Goal: Navigation & Orientation: Understand site structure

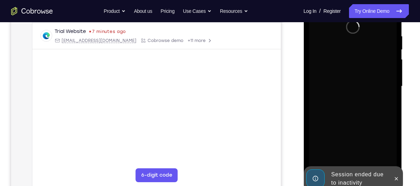
scroll to position [132, 0]
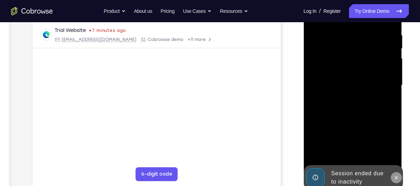
click at [395, 178] on icon at bounding box center [396, 178] width 6 height 6
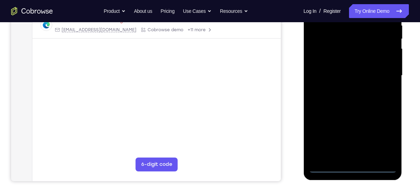
scroll to position [143, 0]
click at [353, 167] on div at bounding box center [352, 75] width 88 height 195
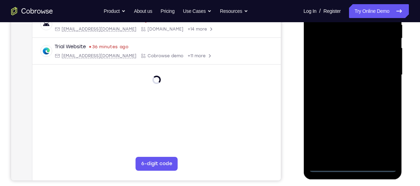
click at [384, 143] on div at bounding box center [352, 75] width 88 height 195
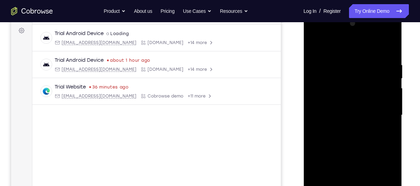
scroll to position [86, 0]
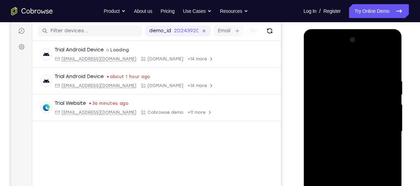
click at [321, 49] on div at bounding box center [352, 131] width 88 height 195
click at [381, 129] on div at bounding box center [352, 131] width 88 height 195
click at [347, 48] on div at bounding box center [352, 131] width 88 height 195
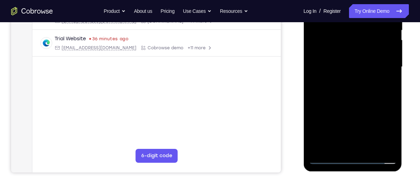
scroll to position [151, 0]
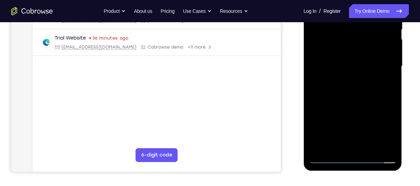
click at [343, 131] on div at bounding box center [352, 66] width 88 height 195
click at [327, 158] on div at bounding box center [352, 66] width 88 height 195
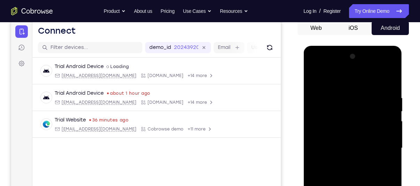
scroll to position [69, 0]
click at [344, 137] on div at bounding box center [352, 148] width 88 height 195
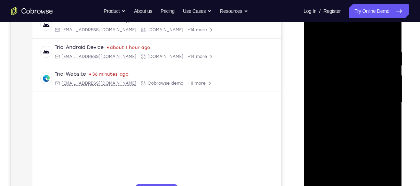
scroll to position [115, 0]
click at [354, 140] on div at bounding box center [352, 102] width 88 height 195
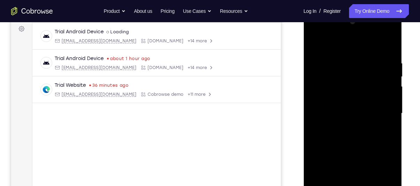
scroll to position [100, 0]
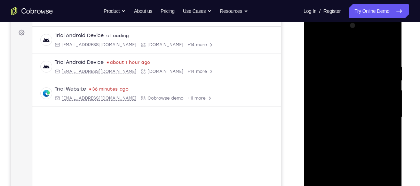
click at [388, 56] on div at bounding box center [352, 117] width 88 height 195
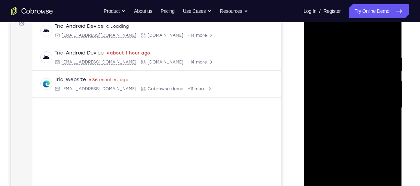
scroll to position [110, 0]
click at [352, 120] on div at bounding box center [352, 107] width 88 height 195
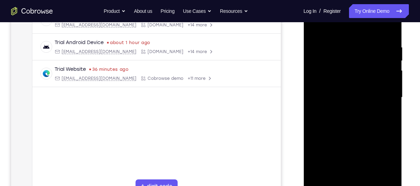
scroll to position [114, 0]
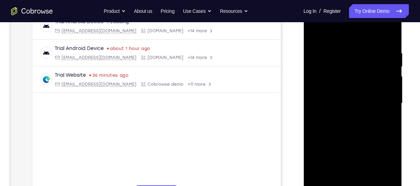
click at [390, 33] on div at bounding box center [352, 103] width 88 height 195
click at [313, 35] on div at bounding box center [352, 103] width 88 height 195
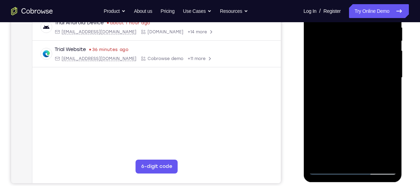
scroll to position [142, 0]
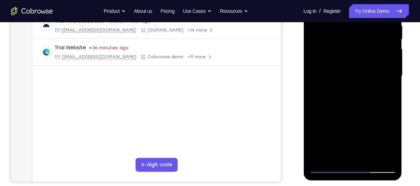
click at [394, 148] on div at bounding box center [352, 76] width 88 height 195
click at [391, 104] on div at bounding box center [352, 76] width 88 height 195
click at [392, 104] on div at bounding box center [352, 76] width 88 height 195
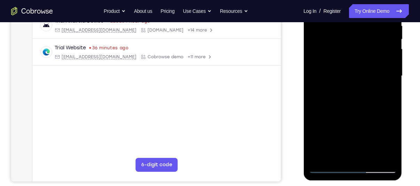
click at [392, 104] on div at bounding box center [352, 76] width 88 height 195
click at [370, 156] on div at bounding box center [352, 76] width 88 height 195
click at [354, 114] on div at bounding box center [352, 76] width 88 height 195
click at [353, 112] on div at bounding box center [352, 76] width 88 height 195
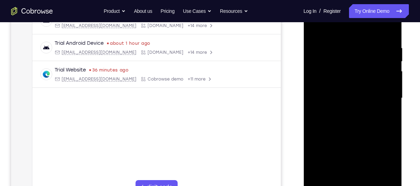
scroll to position [119, 0]
click at [313, 32] on div at bounding box center [352, 99] width 88 height 195
click at [365, 63] on div at bounding box center [352, 99] width 88 height 195
click at [330, 160] on div at bounding box center [352, 99] width 88 height 195
click at [336, 45] on div at bounding box center [352, 99] width 88 height 195
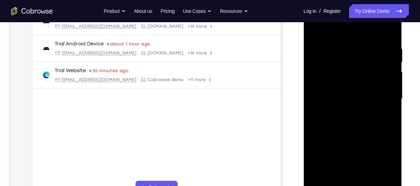
click at [315, 29] on div at bounding box center [352, 99] width 88 height 195
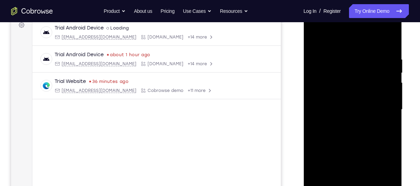
scroll to position [107, 0]
click at [342, 58] on div at bounding box center [352, 110] width 88 height 195
click at [386, 106] on div at bounding box center [352, 110] width 88 height 195
click at [389, 115] on div at bounding box center [352, 110] width 88 height 195
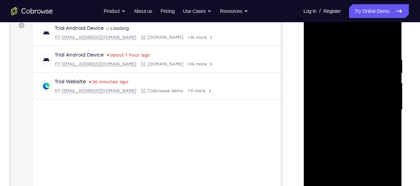
click at [389, 115] on div at bounding box center [352, 110] width 88 height 195
click at [391, 115] on div at bounding box center [352, 110] width 88 height 195
click at [388, 43] on div at bounding box center [352, 110] width 88 height 195
click at [381, 55] on div at bounding box center [352, 110] width 88 height 195
click at [388, 40] on div at bounding box center [352, 110] width 88 height 195
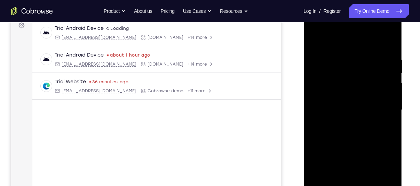
drag, startPoint x: 373, startPoint y: 55, endPoint x: 605, endPoint y: 77, distance: 232.6
click at [303, 69] on html "Online web based iOS Simulators and Android Emulators. Run iPhone, iPad, Mobile…" at bounding box center [352, 112] width 99 height 209
drag, startPoint x: 366, startPoint y: 56, endPoint x: 313, endPoint y: 64, distance: 53.6
click at [313, 64] on div at bounding box center [352, 110] width 88 height 195
click at [330, 51] on div at bounding box center [352, 110] width 88 height 195
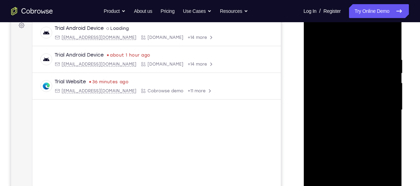
click at [383, 101] on div at bounding box center [352, 110] width 88 height 195
click at [322, 115] on div at bounding box center [352, 110] width 88 height 195
click at [386, 42] on div at bounding box center [352, 110] width 88 height 195
click at [349, 59] on div at bounding box center [352, 110] width 88 height 195
click at [385, 79] on div at bounding box center [352, 110] width 88 height 195
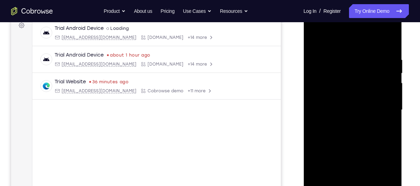
click at [385, 68] on div at bounding box center [352, 110] width 88 height 195
click at [388, 45] on div at bounding box center [352, 110] width 88 height 195
drag, startPoint x: 363, startPoint y: 92, endPoint x: 371, endPoint y: 175, distance: 82.8
click at [371, 175] on div at bounding box center [352, 110] width 88 height 195
drag, startPoint x: 348, startPoint y: 95, endPoint x: 359, endPoint y: 193, distance: 98.3
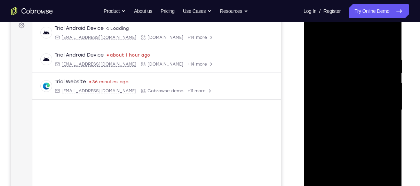
click at [359, 186] on div at bounding box center [352, 110] width 88 height 195
click at [342, 56] on div at bounding box center [352, 110] width 88 height 195
click at [387, 42] on div at bounding box center [352, 110] width 88 height 195
click at [363, 61] on div at bounding box center [352, 110] width 88 height 195
click at [390, 42] on div at bounding box center [352, 110] width 88 height 195
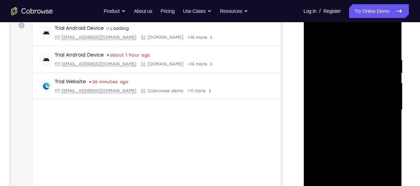
click at [340, 58] on div at bounding box center [352, 110] width 88 height 195
click at [330, 40] on div at bounding box center [352, 110] width 88 height 195
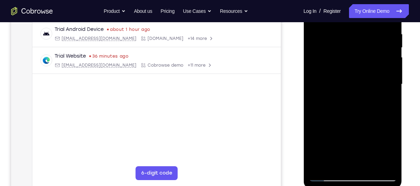
scroll to position [130, 0]
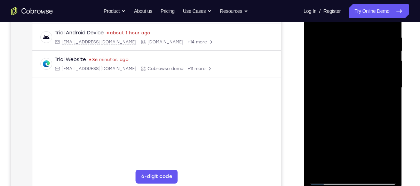
click at [370, 85] on div at bounding box center [352, 88] width 88 height 195
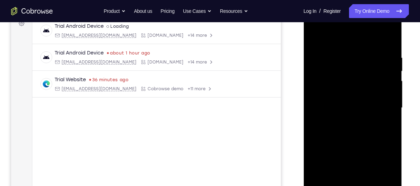
scroll to position [109, 0]
click at [347, 100] on div at bounding box center [352, 108] width 88 height 195
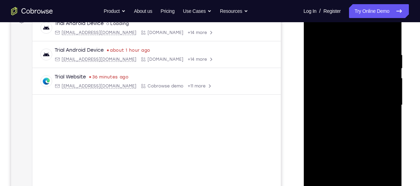
scroll to position [112, 0]
click at [330, 54] on div at bounding box center [352, 106] width 88 height 195
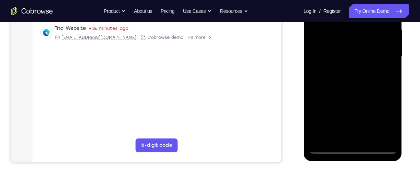
scroll to position [162, 0]
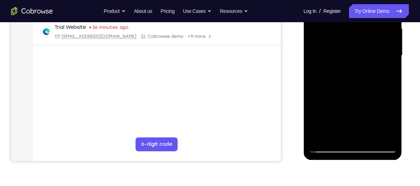
click at [383, 115] on div at bounding box center [352, 55] width 88 height 195
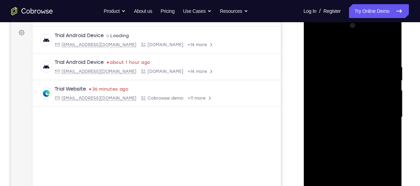
scroll to position [101, 0]
click at [313, 46] on div at bounding box center [352, 116] width 88 height 195
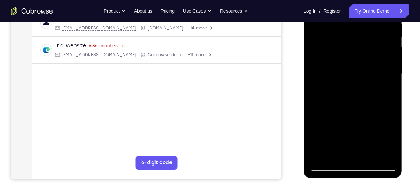
scroll to position [144, 0]
click at [319, 156] on div at bounding box center [352, 73] width 88 height 195
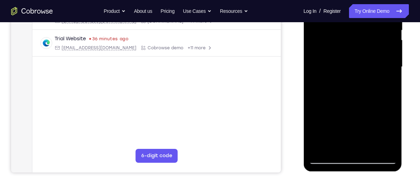
scroll to position [153, 0]
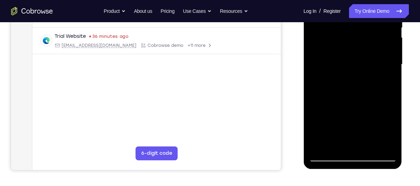
drag, startPoint x: 349, startPoint y: 71, endPoint x: 343, endPoint y: 72, distance: 6.7
click at [343, 72] on div at bounding box center [352, 64] width 88 height 195
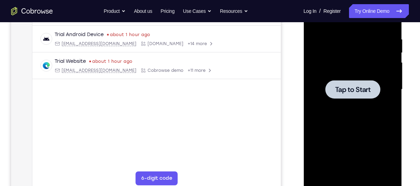
scroll to position [0, 0]
